Goal: Task Accomplishment & Management: Complete application form

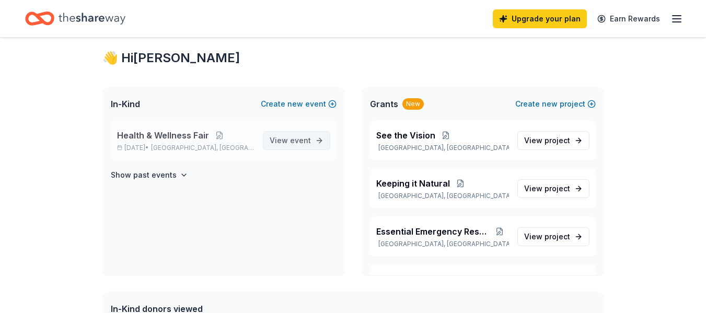
click at [304, 138] on span "event" at bounding box center [300, 140] width 21 height 9
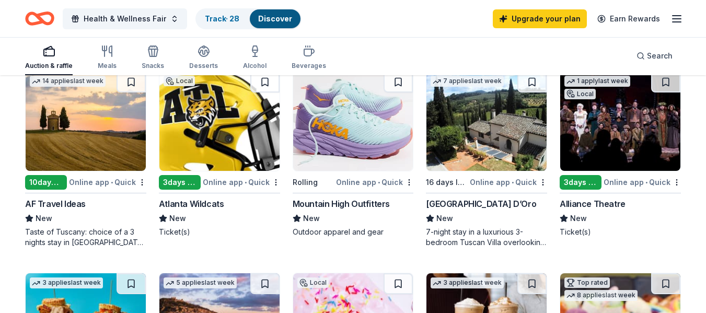
scroll to position [324, 0]
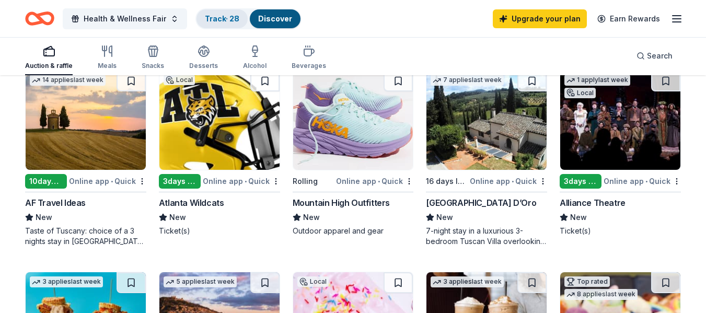
click at [224, 17] on link "Track · 28" at bounding box center [222, 18] width 35 height 9
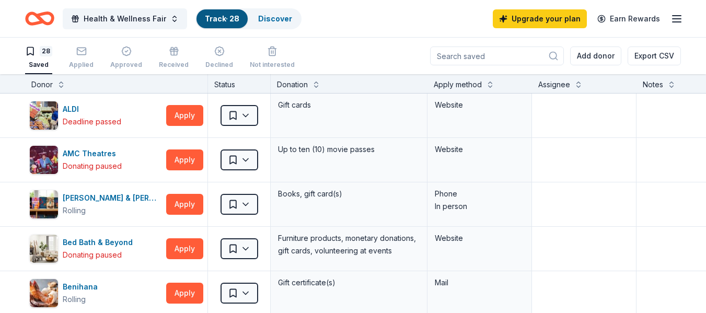
scroll to position [1, 0]
click at [224, 17] on link "Track · 28" at bounding box center [222, 18] width 35 height 9
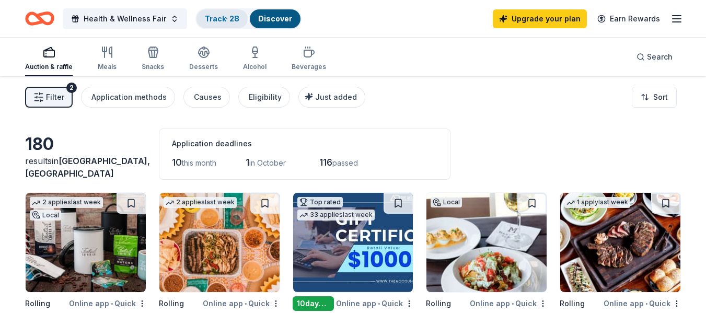
click at [215, 19] on link "Track · 28" at bounding box center [222, 18] width 35 height 9
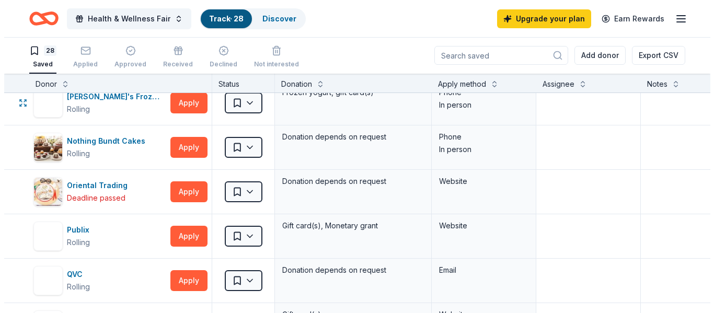
scroll to position [780, 0]
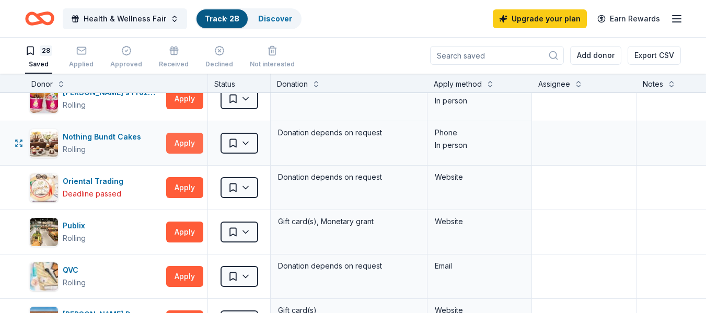
click at [192, 142] on button "Apply" at bounding box center [184, 143] width 37 height 21
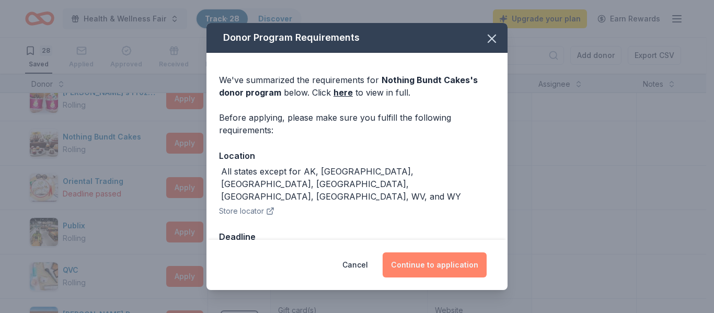
click at [421, 260] on button "Continue to application" at bounding box center [435, 265] width 104 height 25
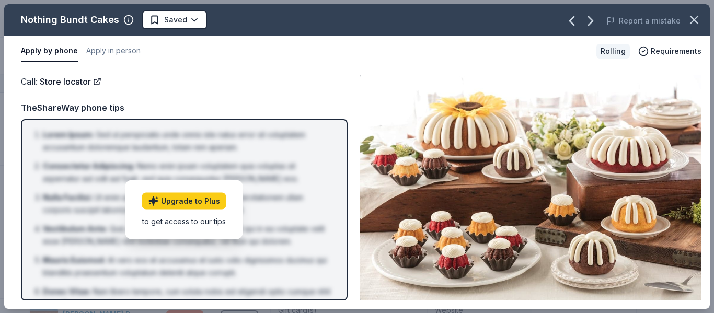
click at [345, 75] on div "Call : Store locator" at bounding box center [184, 82] width 327 height 14
click at [123, 53] on button "Apply in person" at bounding box center [113, 51] width 54 height 22
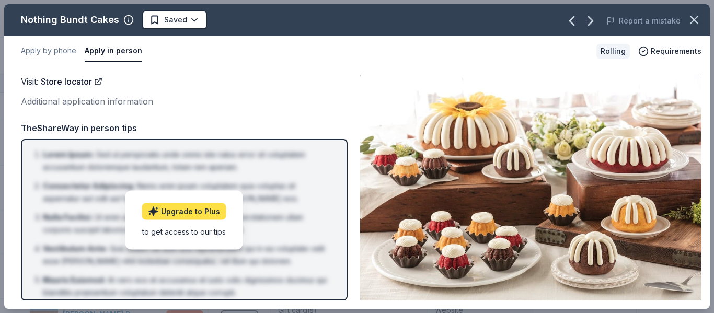
click at [191, 210] on link "Upgrade to Plus" at bounding box center [184, 211] width 84 height 17
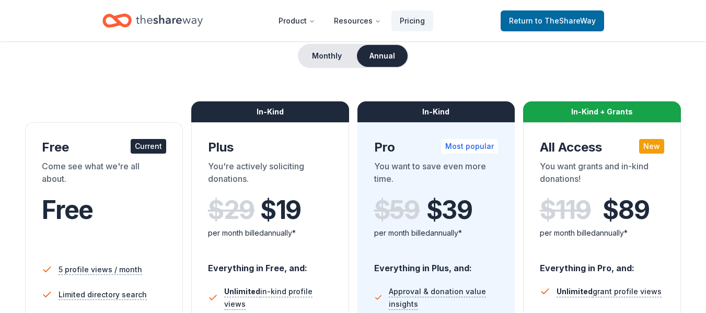
scroll to position [102, 0]
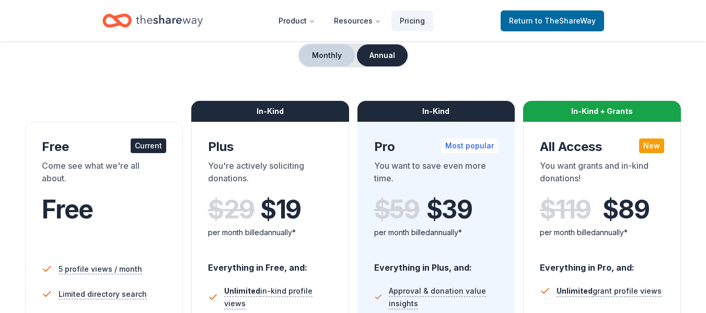
click at [329, 54] on button "Monthly" at bounding box center [327, 55] width 56 height 22
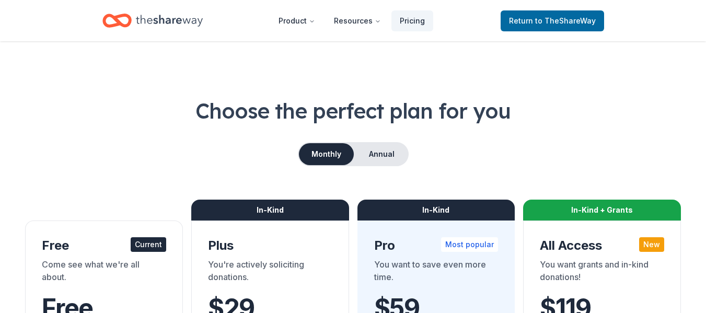
scroll to position [0, 0]
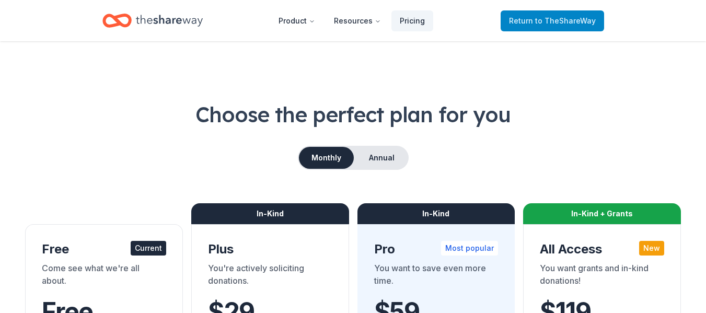
click at [558, 22] on span "to TheShareWay" at bounding box center [565, 20] width 61 height 9
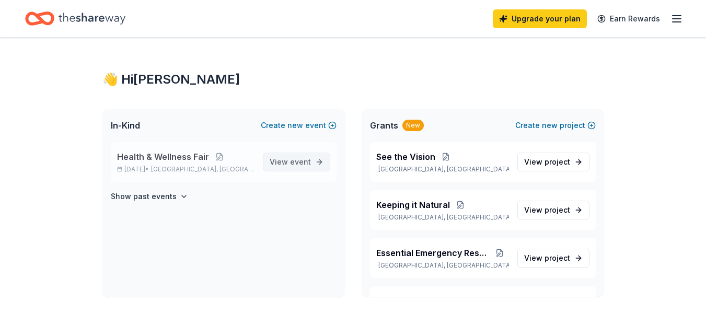
click at [312, 163] on link "View event" at bounding box center [296, 162] width 67 height 19
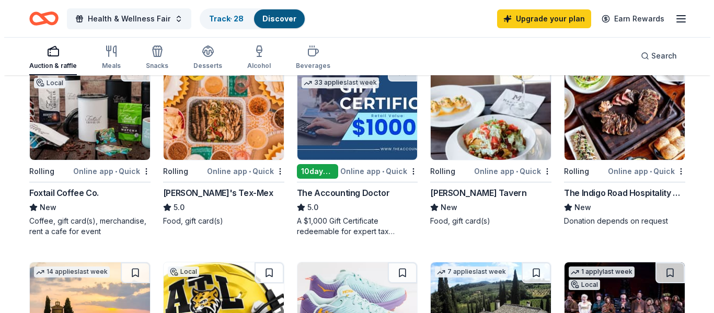
scroll to position [129, 0]
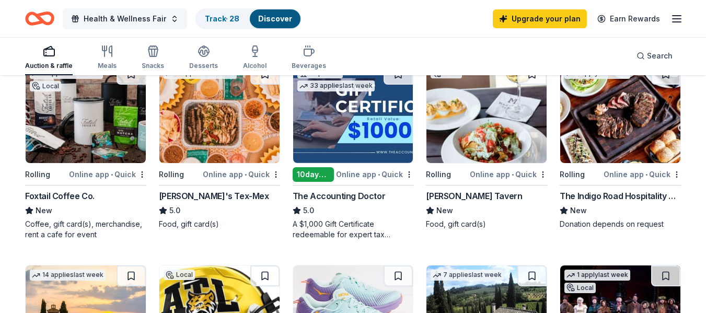
click at [169, 14] on button "Health & Wellness Fair" at bounding box center [125, 18] width 124 height 21
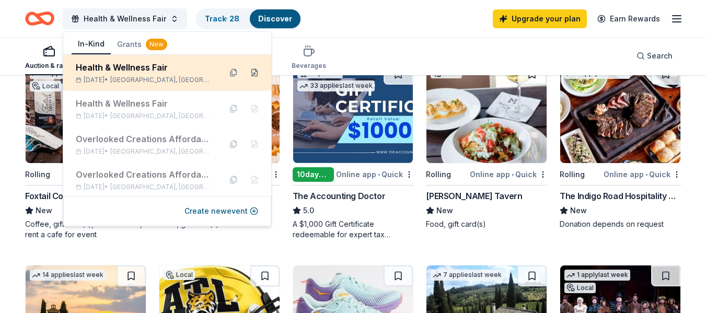
click at [246, 72] on button at bounding box center [254, 72] width 17 height 17
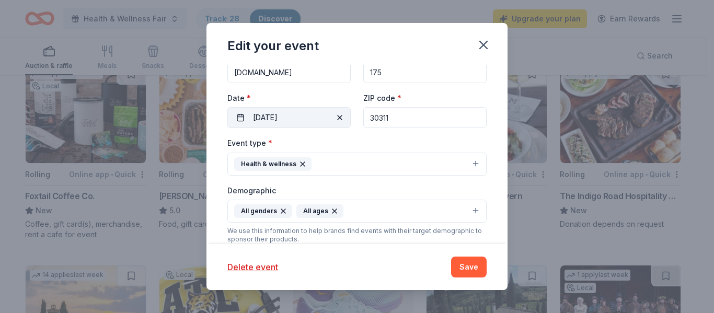
click at [336, 117] on span "button" at bounding box center [340, 117] width 13 height 13
click at [265, 114] on span "Pick a date" at bounding box center [272, 117] width 39 height 13
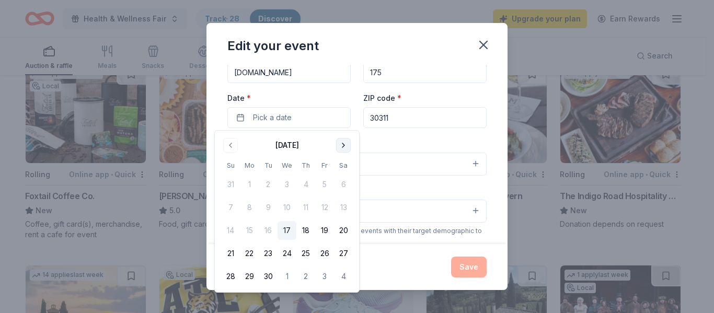
click at [342, 144] on button "Go to next month" at bounding box center [343, 145] width 15 height 15
click at [341, 276] on button "1" at bounding box center [343, 276] width 19 height 19
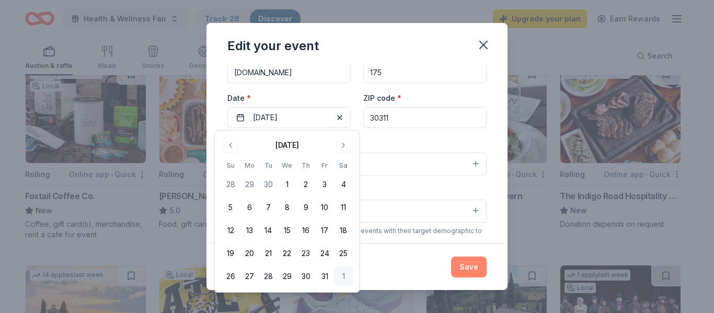
click at [469, 267] on button "Save" at bounding box center [469, 267] width 36 height 21
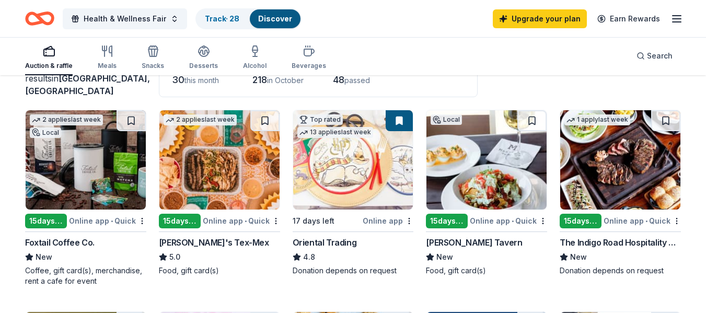
scroll to position [83, 0]
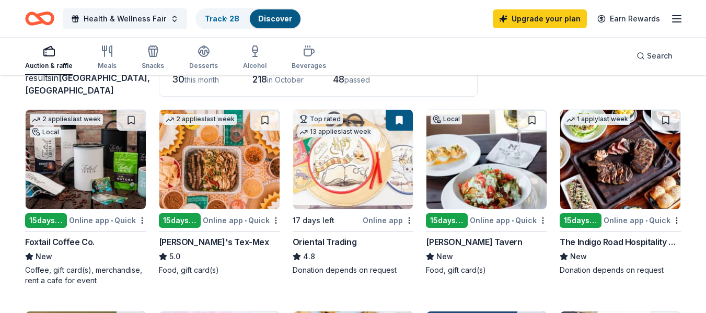
click at [392, 221] on div "Online app" at bounding box center [388, 220] width 51 height 13
click at [401, 120] on button at bounding box center [399, 120] width 27 height 21
click at [370, 154] on img at bounding box center [353, 159] width 120 height 99
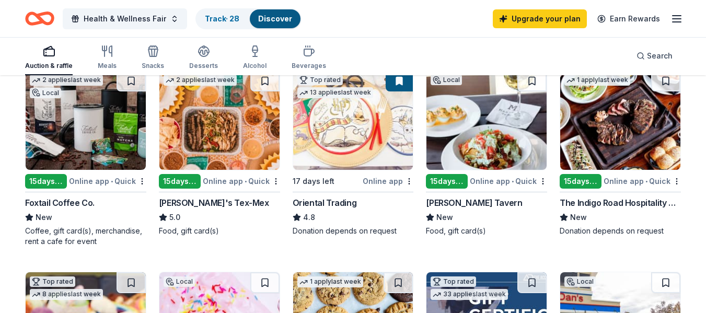
scroll to position [125, 0]
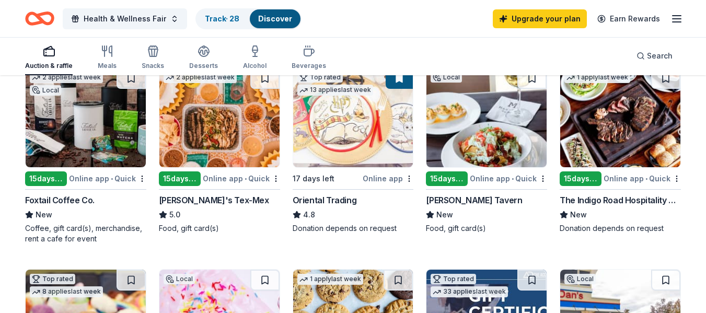
click at [329, 159] on img at bounding box center [353, 117] width 120 height 99
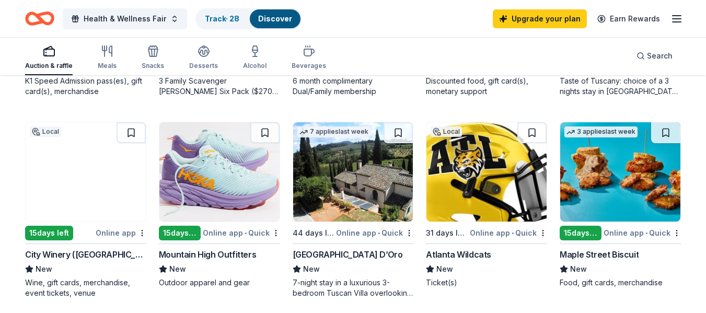
scroll to position [676, 0]
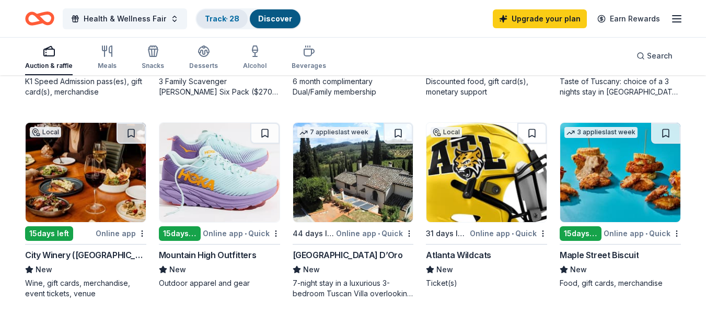
click at [212, 19] on link "Track · 28" at bounding box center [222, 18] width 35 height 9
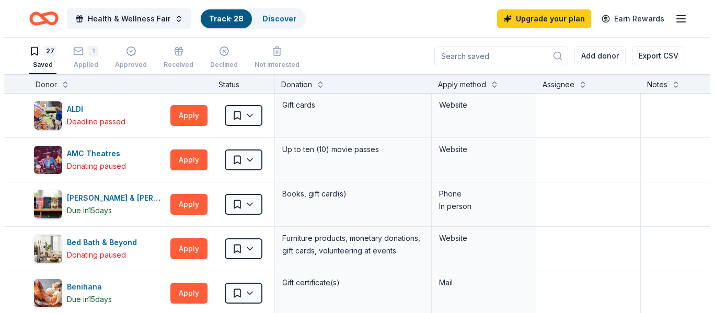
scroll to position [1, 0]
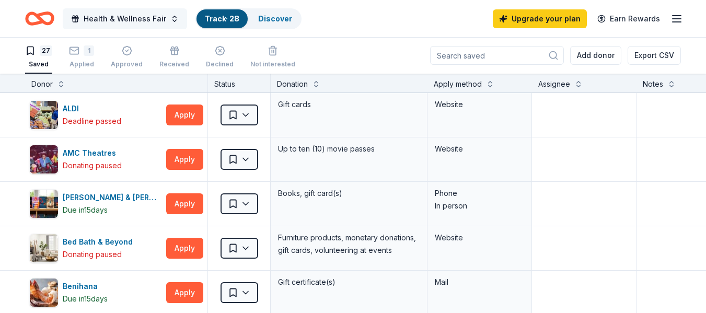
click at [170, 18] on button "Health & Wellness Fair" at bounding box center [125, 18] width 124 height 21
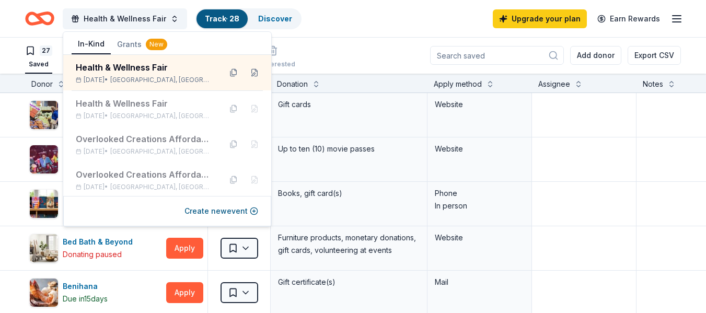
click at [305, 31] on div "Health & Wellness Fair Track · 28 Discover Upgrade your plan Earn Rewards" at bounding box center [353, 18] width 706 height 37
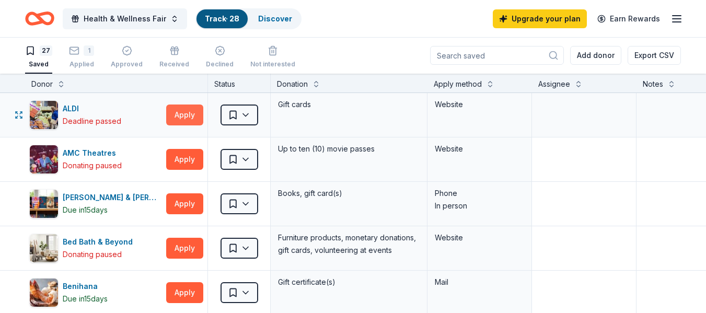
click at [190, 115] on button "Apply" at bounding box center [184, 115] width 37 height 21
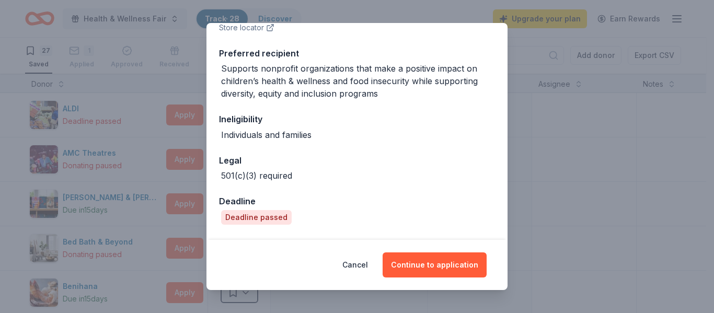
scroll to position [197, 0]
click at [273, 209] on div "Deadline passed" at bounding box center [256, 216] width 71 height 15
click at [252, 209] on div "Deadline passed" at bounding box center [256, 216] width 71 height 15
click at [404, 196] on div "We've summarized the requirements for ALDI 's donor program below. Click here t…" at bounding box center [357, 66] width 301 height 421
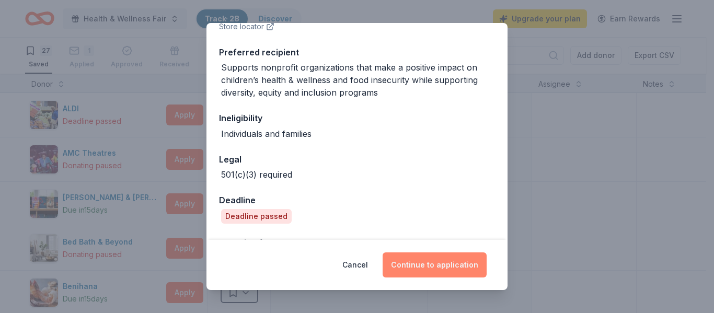
click at [425, 264] on button "Continue to application" at bounding box center [435, 265] width 104 height 25
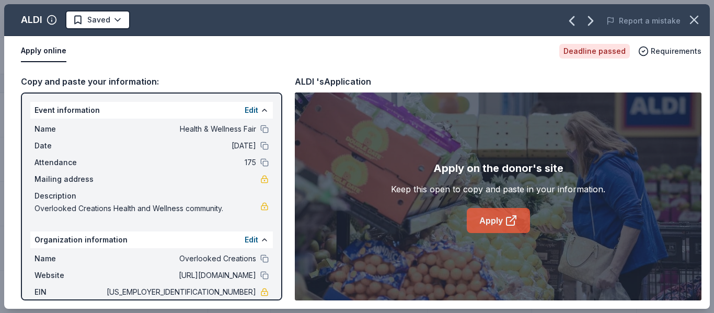
click at [484, 218] on link "Apply" at bounding box center [498, 220] width 63 height 25
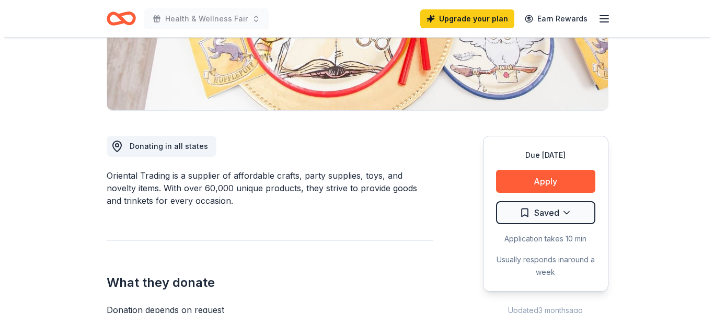
scroll to position [208, 0]
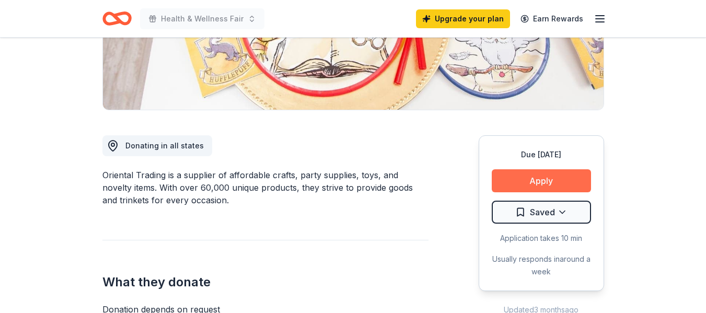
click at [543, 181] on button "Apply" at bounding box center [541, 180] width 99 height 23
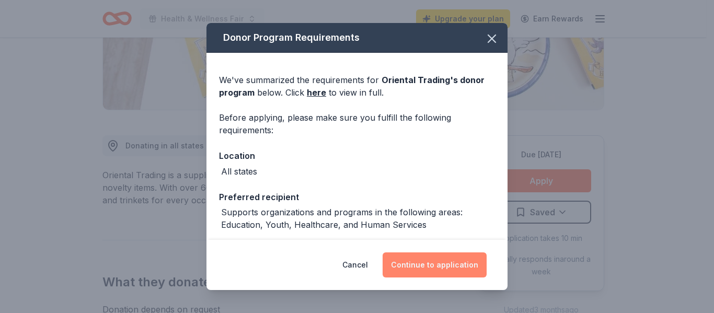
click at [447, 262] on button "Continue to application" at bounding box center [435, 265] width 104 height 25
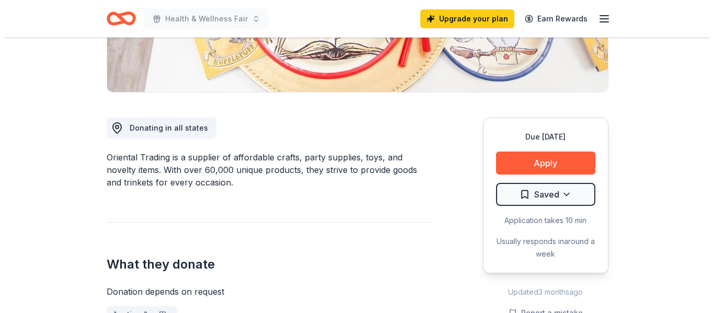
scroll to position [226, 0]
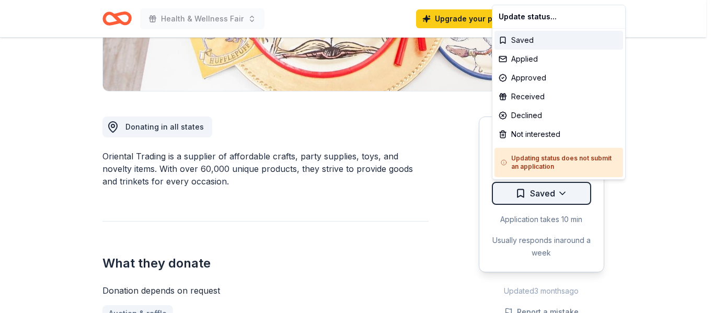
click at [528, 54] on div "Applied" at bounding box center [559, 59] width 129 height 19
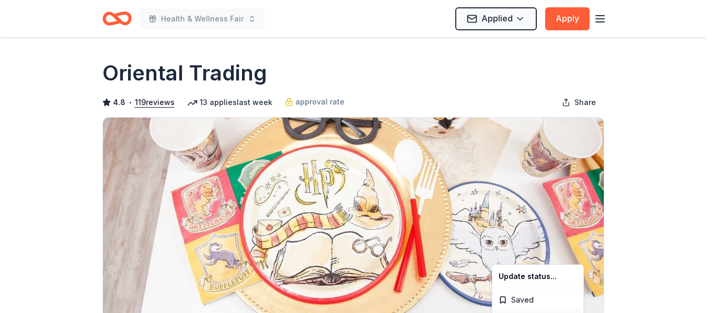
scroll to position [0, 0]
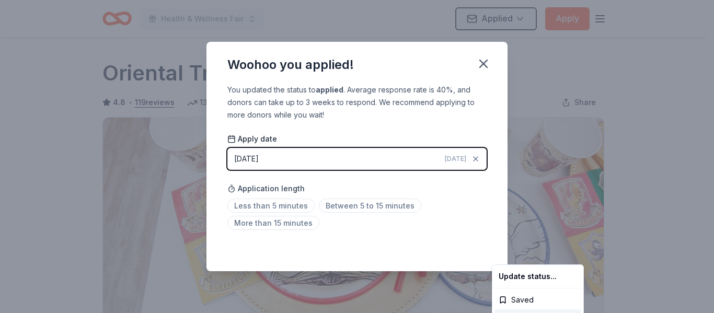
click at [291, 205] on html "Health & Wellness Fair Applied Apply Due in 17 days Share Oriental Trading 4.8 …" at bounding box center [357, 156] width 714 height 313
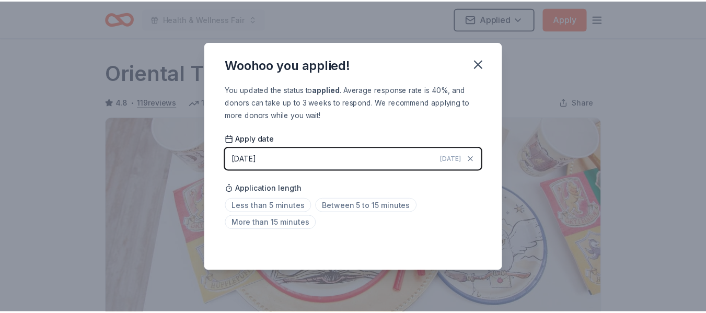
scroll to position [264, 0]
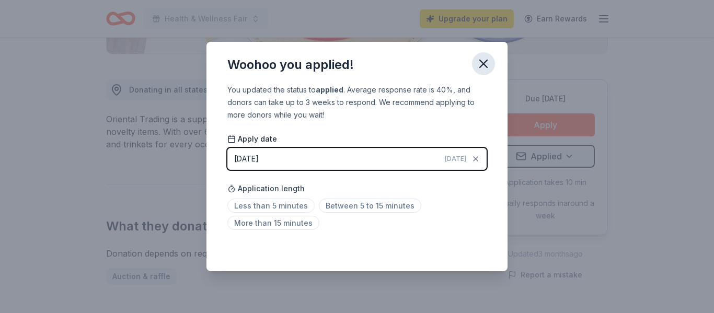
click at [478, 64] on icon "button" at bounding box center [483, 63] width 15 height 15
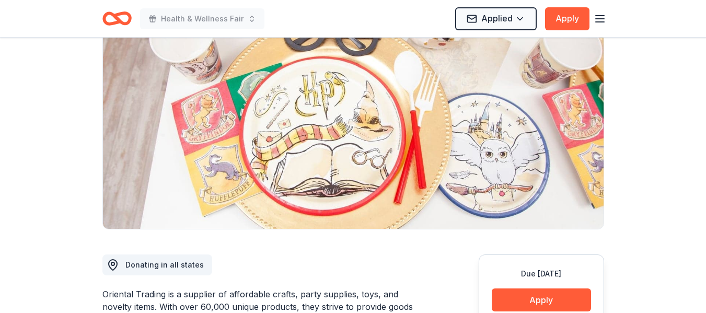
scroll to position [0, 0]
